Goal: Task Accomplishment & Management: Use online tool/utility

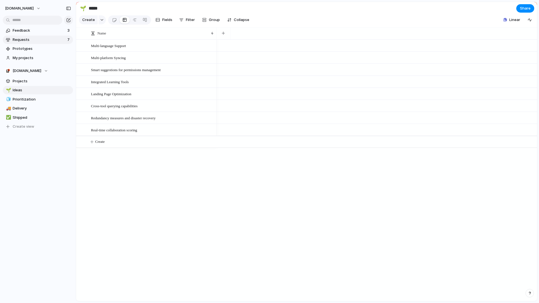
click at [29, 38] on span "Requests" at bounding box center [39, 40] width 53 height 6
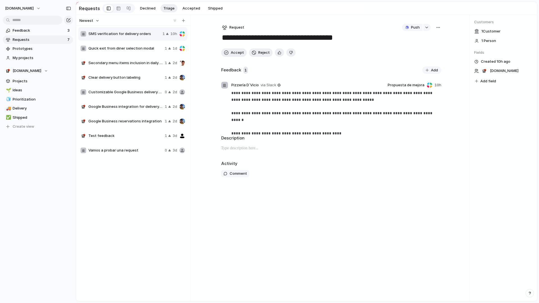
click at [488, 42] on span "1 Person" at bounding box center [488, 41] width 15 height 6
click at [489, 41] on span "1 Person" at bounding box center [488, 41] width 15 height 6
click at [483, 42] on span "1 Person" at bounding box center [488, 41] width 15 height 6
click at [476, 32] on div "1 Customer" at bounding box center [503, 31] width 58 height 7
click at [493, 32] on span "1 Customer" at bounding box center [490, 32] width 19 height 6
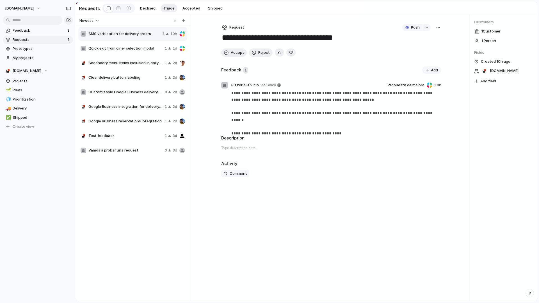
click at [493, 32] on span "1 Customer" at bounding box center [490, 32] width 19 height 6
click at [494, 43] on span "1 Person" at bounding box center [488, 41] width 15 height 6
click at [493, 40] on span "1 Person" at bounding box center [488, 41] width 15 height 6
click at [494, 31] on span "1 Customer" at bounding box center [490, 32] width 19 height 6
